Goal: Download file/media

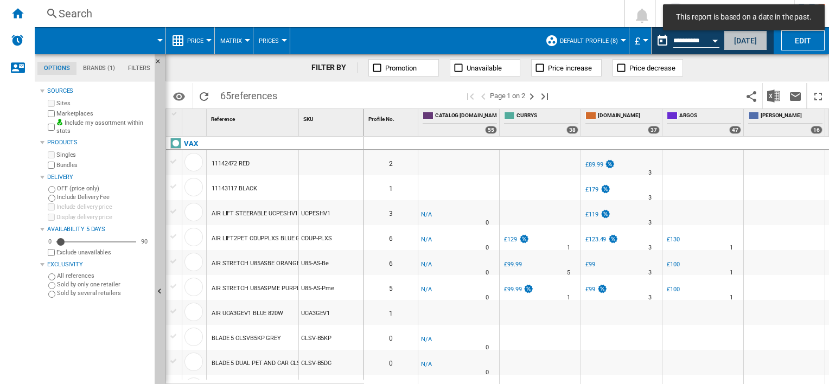
click at [742, 41] on button "[DATE]" at bounding box center [745, 40] width 43 height 20
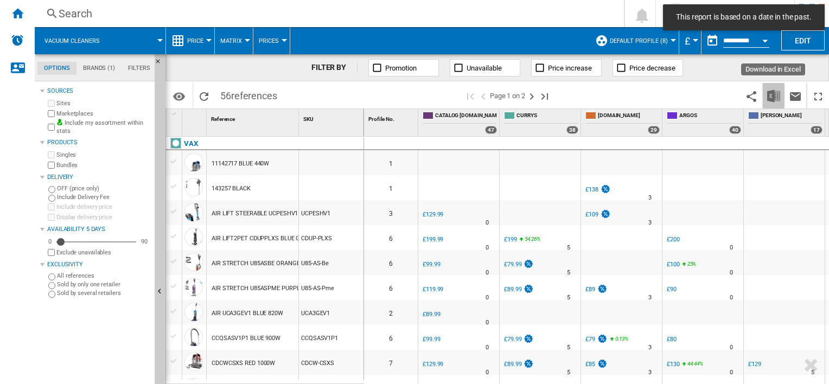
click at [784, 91] on button "Download in Excel" at bounding box center [774, 96] width 22 height 26
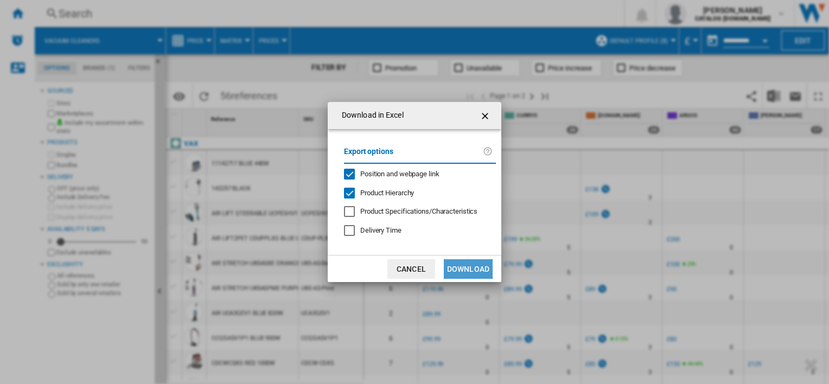
click at [468, 265] on button "Download" at bounding box center [468, 269] width 49 height 20
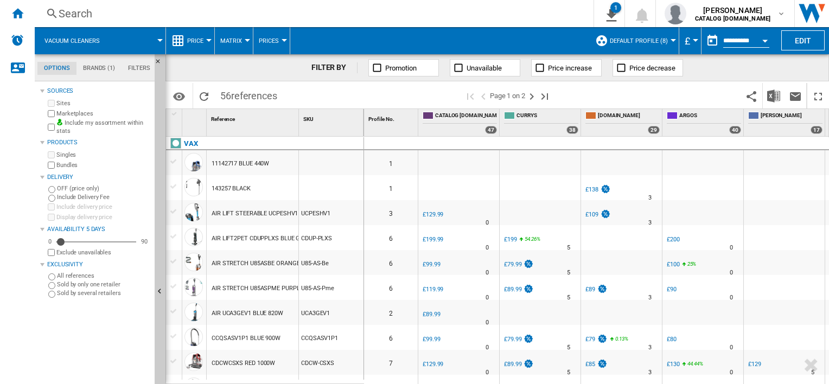
click at [743, 45] on input "**********" at bounding box center [747, 42] width 46 height 10
click at [773, 93] on img "Download in Excel" at bounding box center [774, 96] width 13 height 13
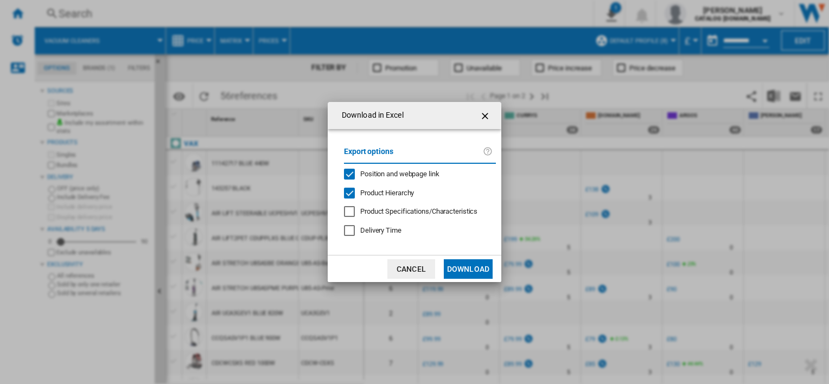
click at [460, 276] on button "Download" at bounding box center [468, 269] width 49 height 20
